Goal: Navigation & Orientation: Find specific page/section

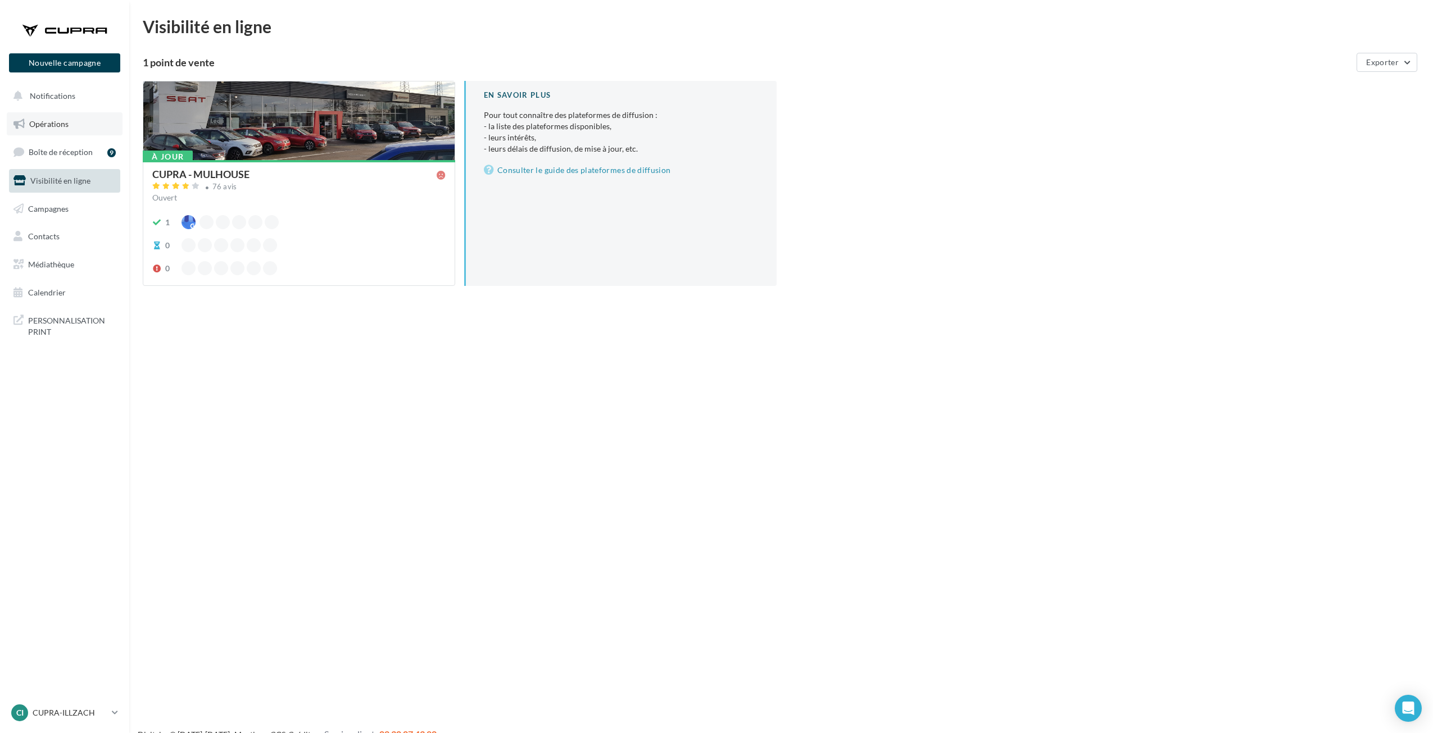
click at [65, 124] on span "Opérations" at bounding box center [48, 124] width 39 height 10
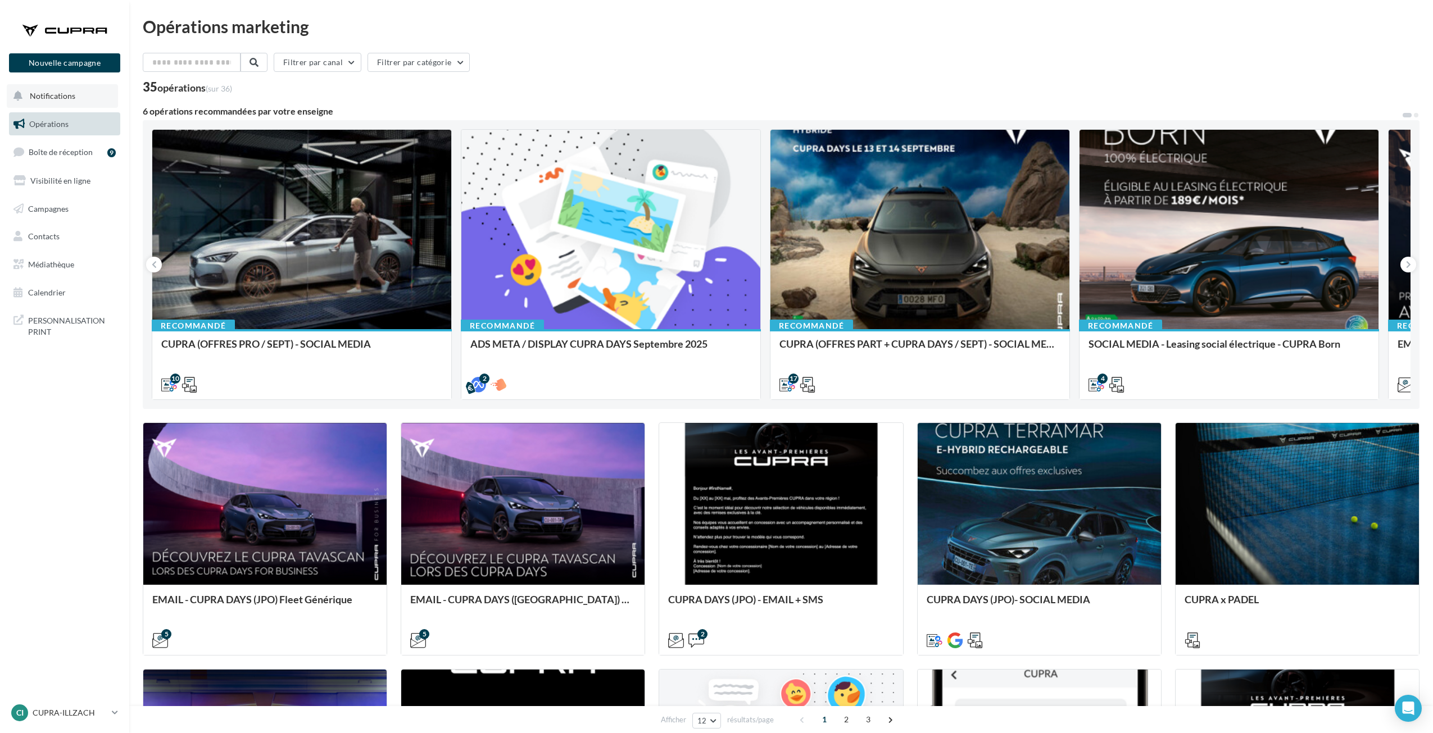
click at [72, 97] on span "Notifications" at bounding box center [53, 96] width 46 height 10
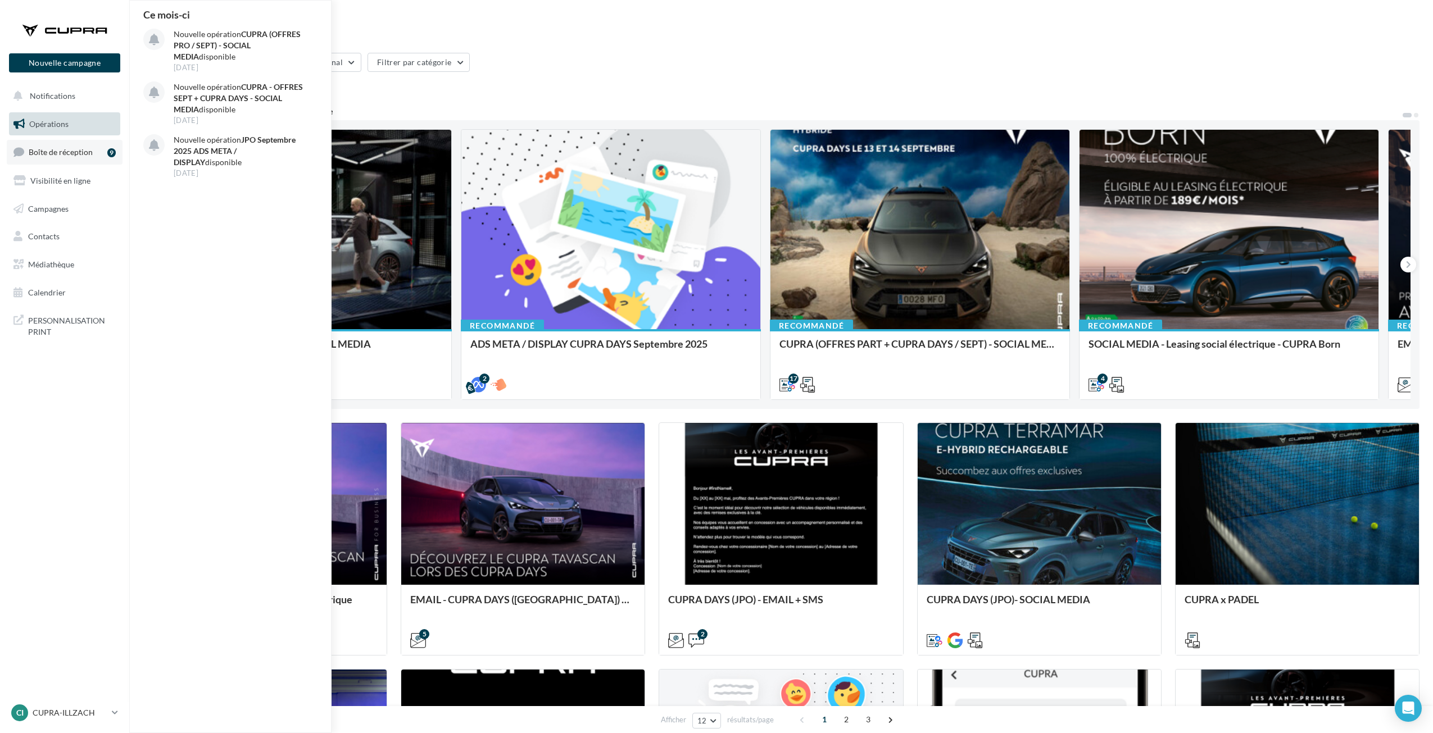
click at [66, 151] on span "Boîte de réception" at bounding box center [61, 152] width 64 height 10
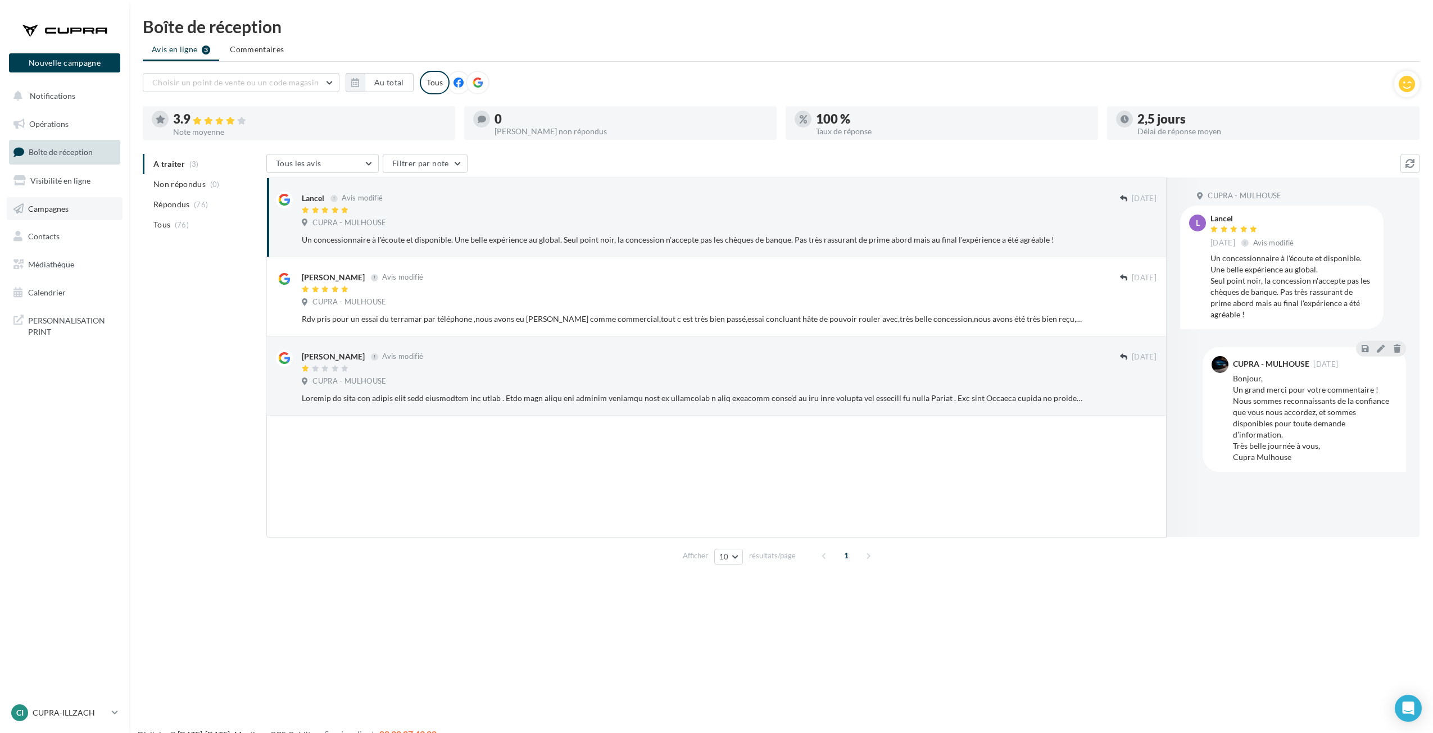
click at [53, 216] on link "Campagnes" at bounding box center [65, 209] width 116 height 24
